Goal: Communication & Community: Participate in discussion

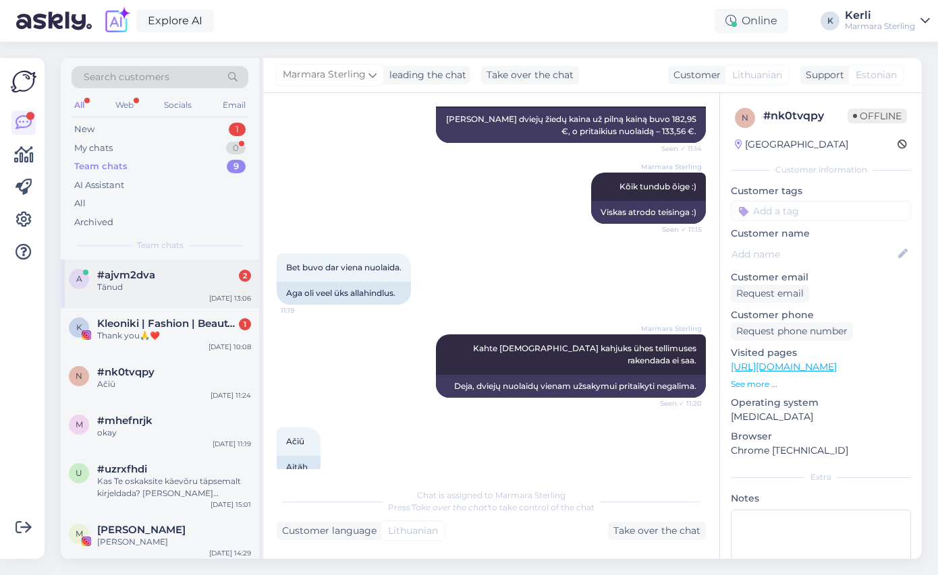
click at [134, 290] on div "Tänud" at bounding box center [174, 287] width 154 height 12
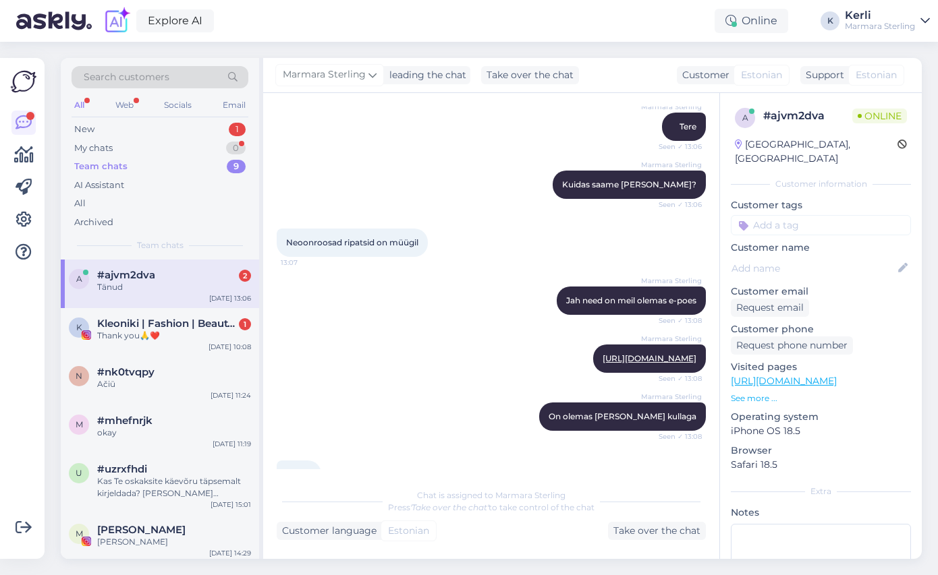
scroll to position [193, 0]
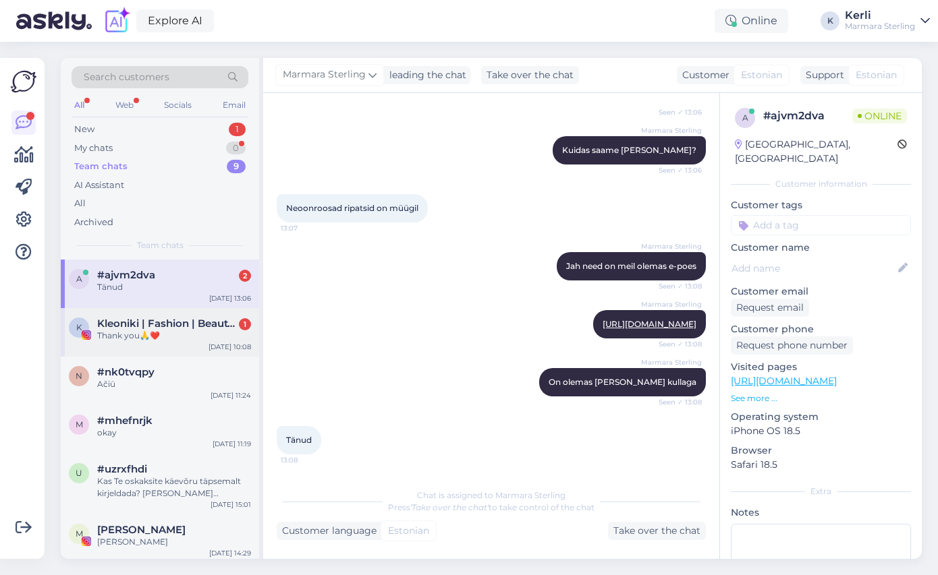
click at [179, 316] on div "[PERSON_NAME] | Fashion | Beauty | Creator 1 Thank you🙏❤️ [DATE] 10:08" at bounding box center [160, 332] width 198 height 49
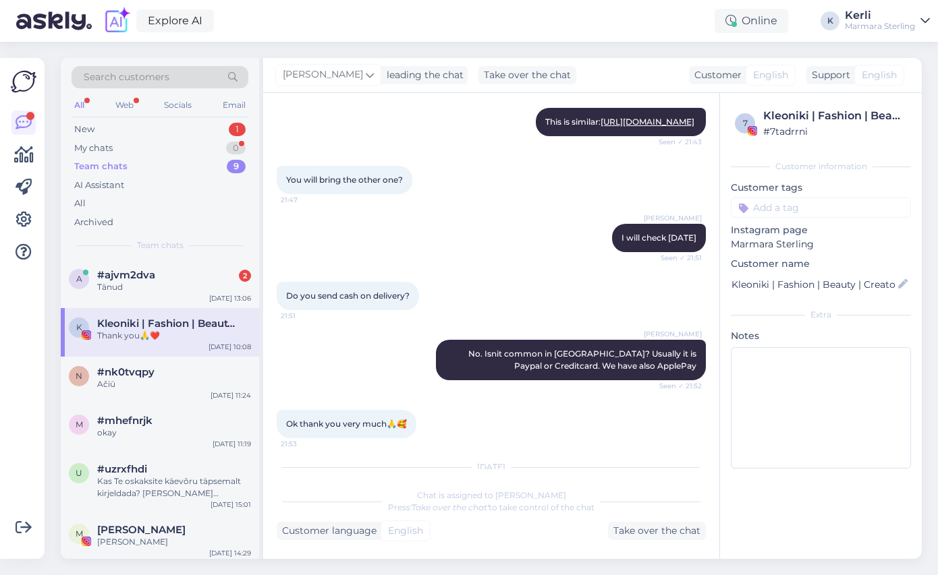
scroll to position [615, 0]
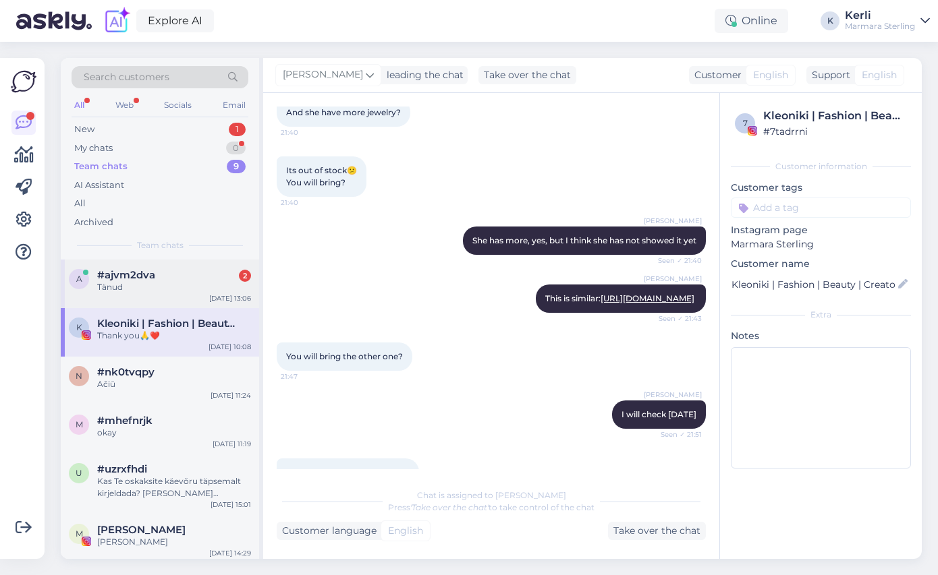
click at [173, 295] on div "a #ajvm2dva 2 Tänud Oct 9 13:06" at bounding box center [160, 284] width 198 height 49
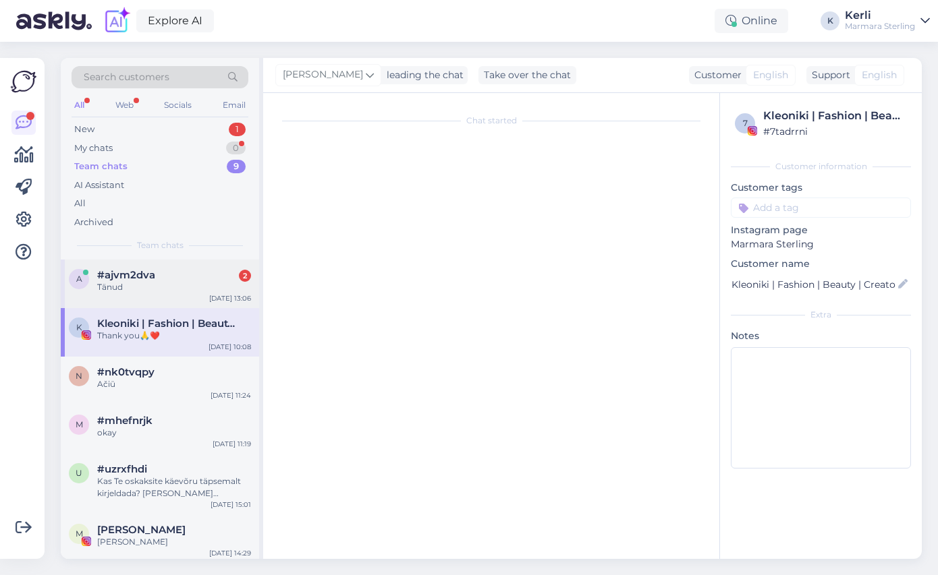
scroll to position [28, 0]
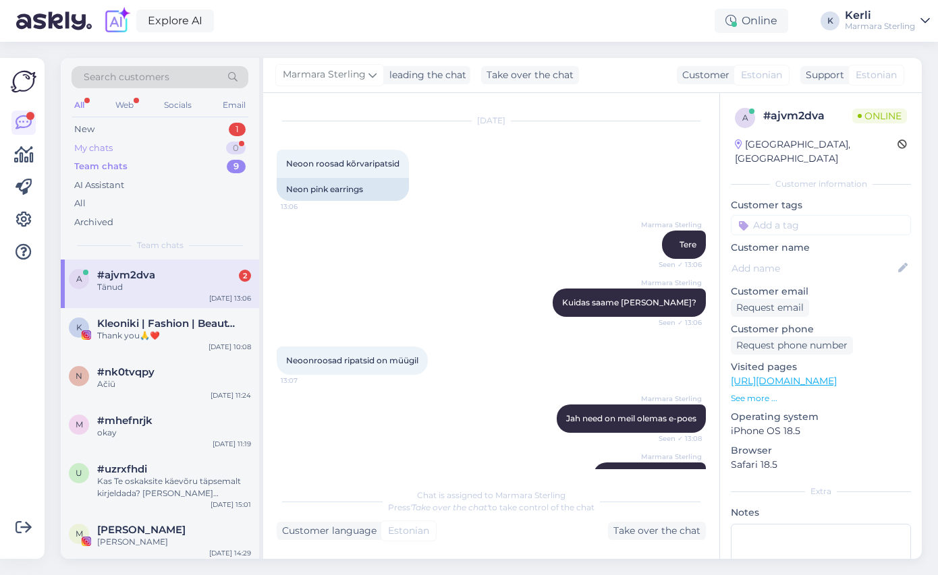
click at [131, 151] on div "My chats 0" at bounding box center [160, 148] width 177 height 19
